Goal: Communication & Community: Participate in discussion

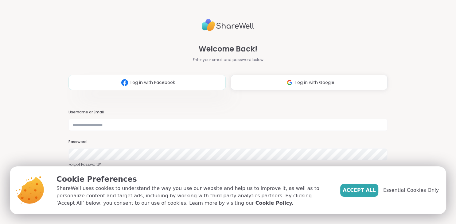
click at [151, 79] on span "Log in with Facebook" at bounding box center [152, 82] width 44 height 6
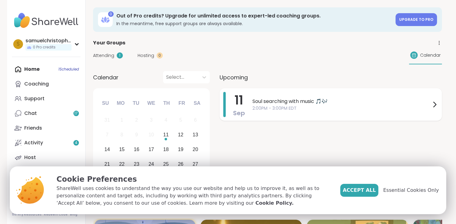
click at [376, 102] on span "Soul searching with music 🎵🎶" at bounding box center [341, 101] width 178 height 7
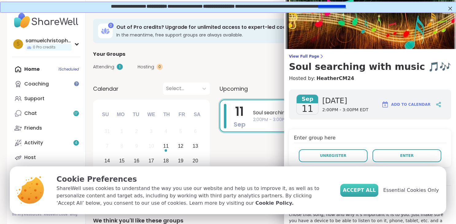
click at [374, 187] on span "Accept All" at bounding box center [358, 190] width 33 height 7
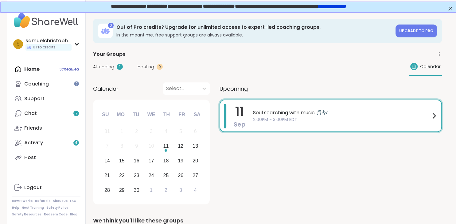
click at [323, 115] on span "Soul searching with music 🎵🎶" at bounding box center [341, 112] width 177 height 7
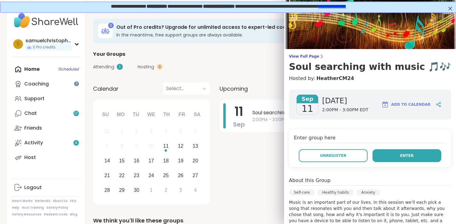
click at [408, 158] on span "Enter" at bounding box center [406, 156] width 13 height 6
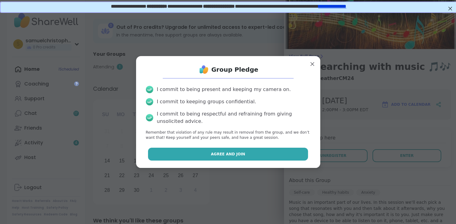
click at [229, 155] on span "Agree and Join" at bounding box center [228, 155] width 34 height 6
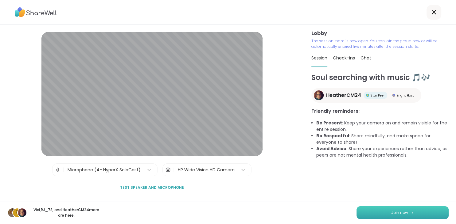
click at [406, 210] on button "Join now" at bounding box center [402, 212] width 92 height 13
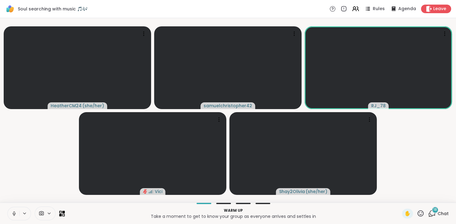
click at [433, 210] on div "18" at bounding box center [434, 210] width 7 height 7
click at [434, 213] on div "18" at bounding box center [434, 210] width 7 height 7
click at [435, 214] on icon at bounding box center [432, 214] width 8 height 8
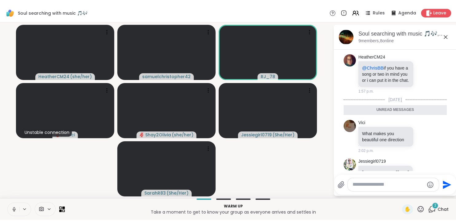
scroll to position [2136, 0]
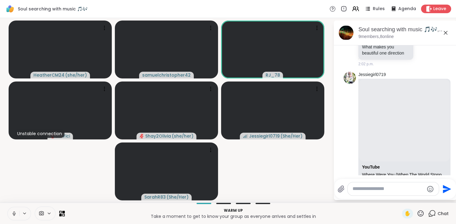
paste textarea "**********"
type textarea "**********"
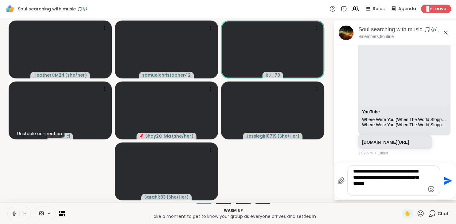
scroll to position [2215, 0]
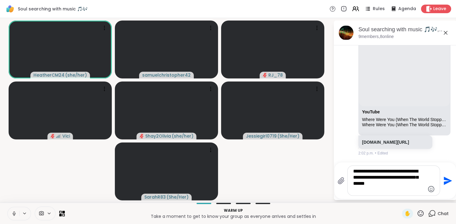
click at [445, 179] on icon "Send" at bounding box center [447, 181] width 8 height 8
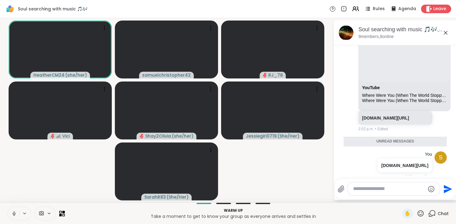
scroll to position [2329, 0]
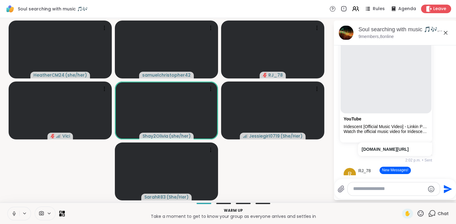
click at [400, 171] on button "New Messages!" at bounding box center [394, 170] width 31 height 7
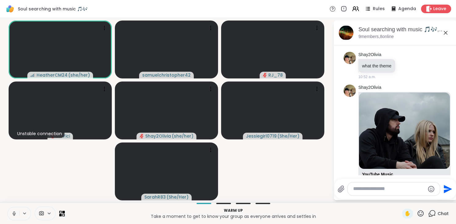
scroll to position [0, 0]
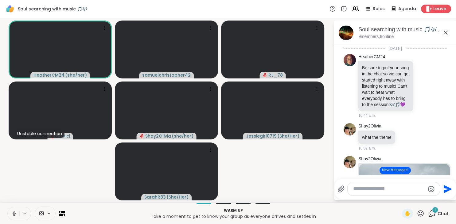
click at [394, 172] on button "New Messages!" at bounding box center [394, 170] width 31 height 7
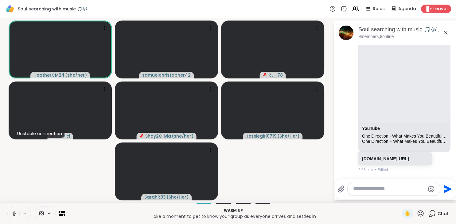
scroll to position [2879, 0]
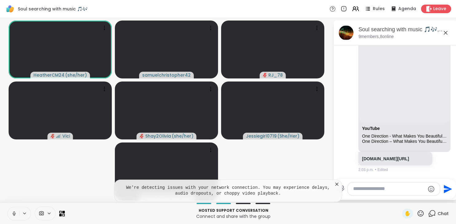
click at [337, 184] on icon at bounding box center [336, 184] width 6 height 6
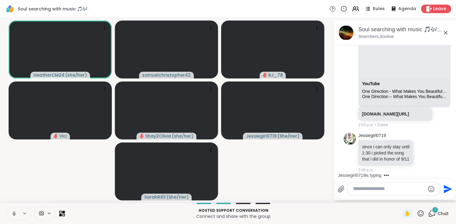
scroll to position [2930, 0]
click at [370, 187] on textarea "Type your message" at bounding box center [388, 189] width 71 height 6
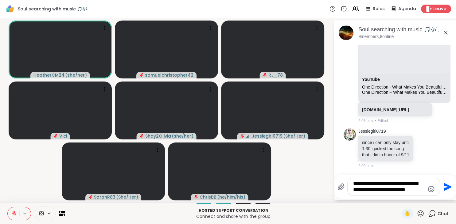
type textarea "**********"
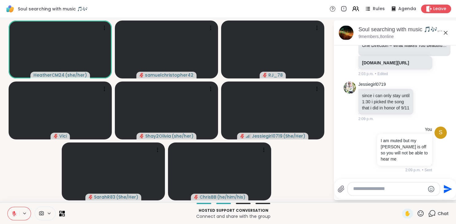
scroll to position [2974, 0]
click at [21, 213] on button at bounding box center [24, 213] width 11 height 5
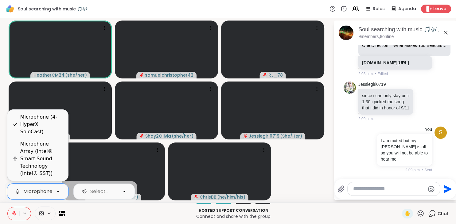
scroll to position [0, 43]
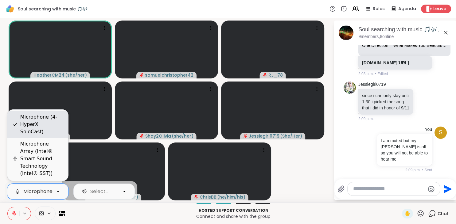
click at [50, 136] on div "Microphone (4- HyperX SoloCast)" at bounding box center [41, 125] width 43 height 22
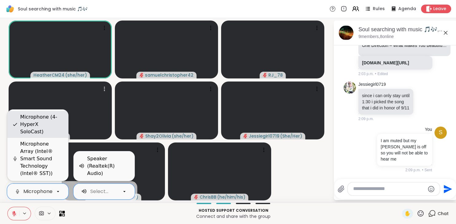
click at [45, 134] on div "Microphone (4- HyperX SoloCast)" at bounding box center [41, 125] width 43 height 22
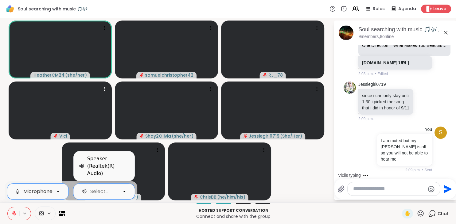
click at [25, 217] on div "option Microphone (4- HyperX SoloCast), selected. Microphone (4- HyperX SoloCas…" at bounding box center [19, 213] width 24 height 13
click at [23, 216] on icon at bounding box center [24, 213] width 5 height 5
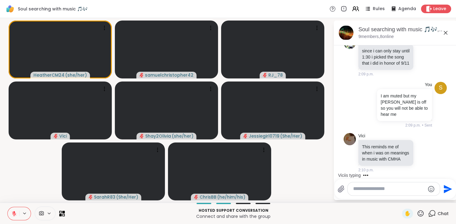
scroll to position [3019, 0]
click at [21, 211] on div at bounding box center [19, 213] width 24 height 13
click at [15, 213] on icon at bounding box center [14, 214] width 6 height 6
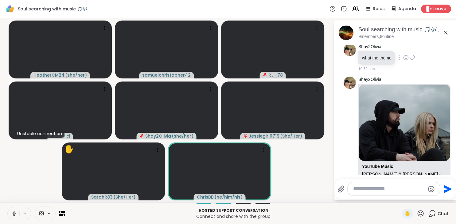
scroll to position [119, 0]
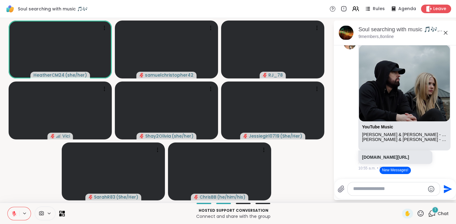
click at [14, 213] on icon at bounding box center [14, 212] width 2 height 2
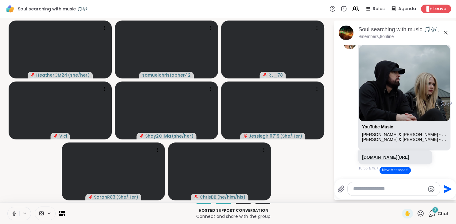
click at [407, 159] on link "[DOMAIN_NAME][URL]" at bounding box center [385, 157] width 47 height 5
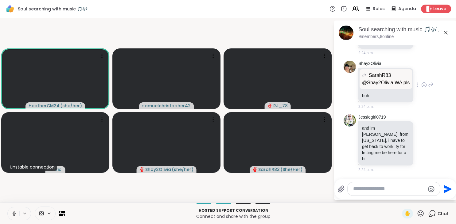
scroll to position [3436, 0]
paste textarea "**********"
type textarea "**********"
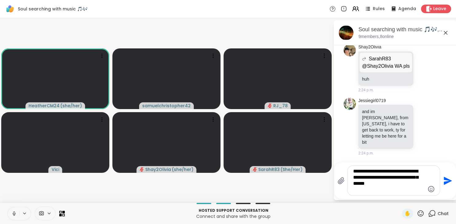
click at [449, 184] on icon "Send" at bounding box center [447, 181] width 10 height 10
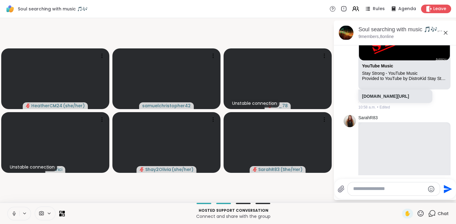
scroll to position [358, 0]
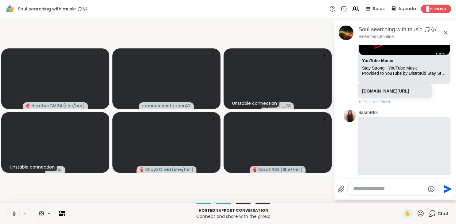
click at [391, 94] on link "[DOMAIN_NAME][URL]" at bounding box center [385, 91] width 47 height 5
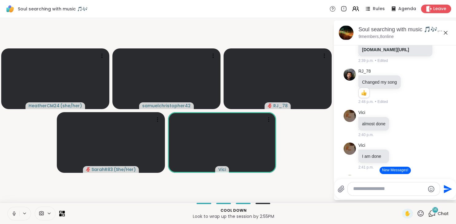
scroll to position [4135, 0]
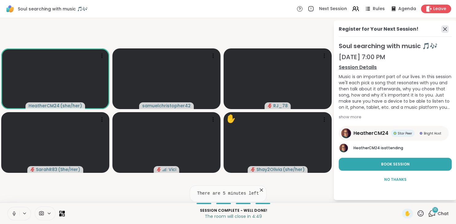
click at [444, 28] on icon at bounding box center [444, 28] width 7 height 7
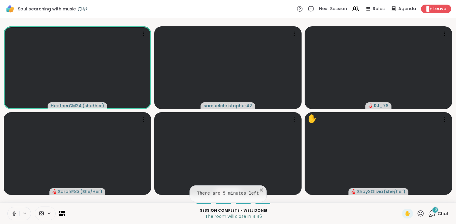
click at [433, 215] on icon at bounding box center [432, 214] width 8 height 8
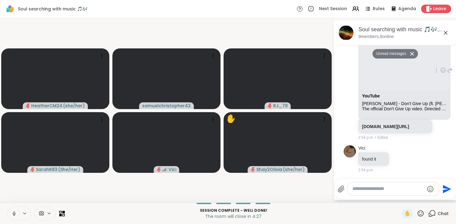
scroll to position [4707, 0]
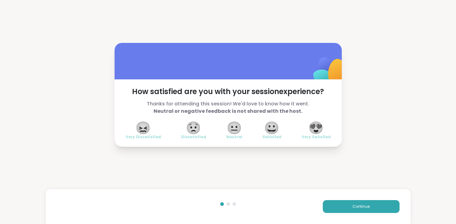
click at [276, 128] on span "😀" at bounding box center [271, 127] width 15 height 11
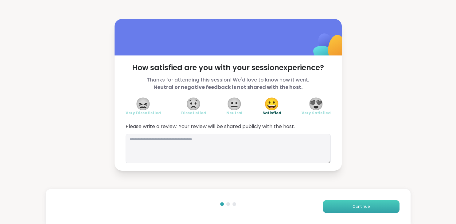
click at [373, 206] on button "Continue" at bounding box center [360, 206] width 77 height 13
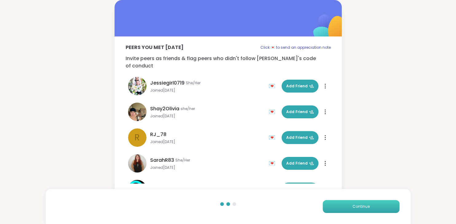
click at [373, 206] on button "Continue" at bounding box center [360, 206] width 77 height 13
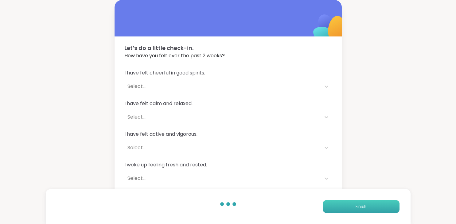
click at [373, 206] on button "Finish" at bounding box center [360, 206] width 77 height 13
